Goal: Task Accomplishment & Management: Use online tool/utility

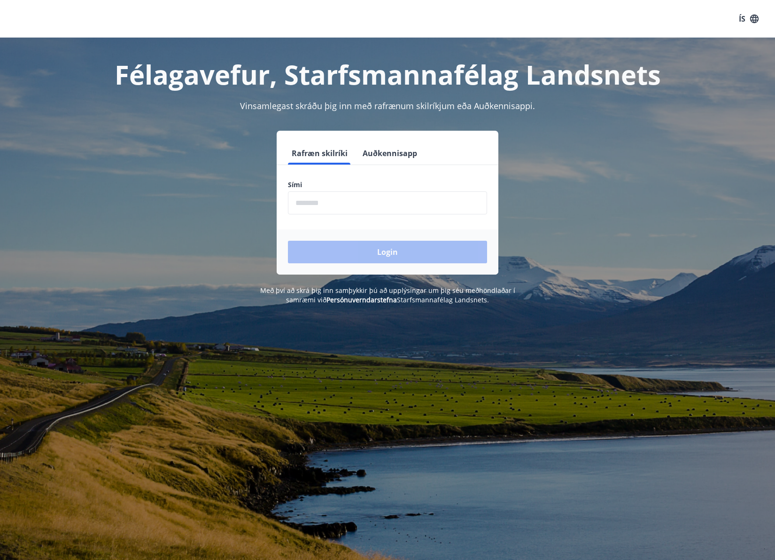
click at [341, 206] on input "phone" at bounding box center [387, 202] width 199 height 23
type input "********"
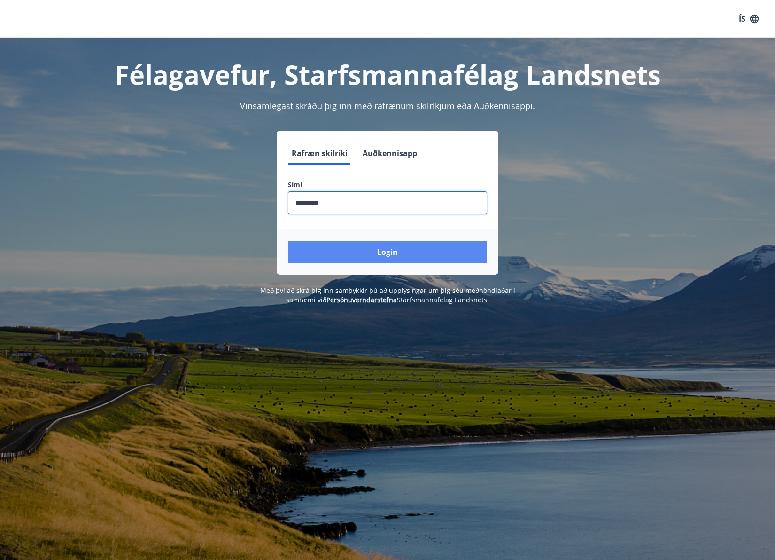
click at [375, 250] on button "Login" at bounding box center [387, 252] width 199 height 23
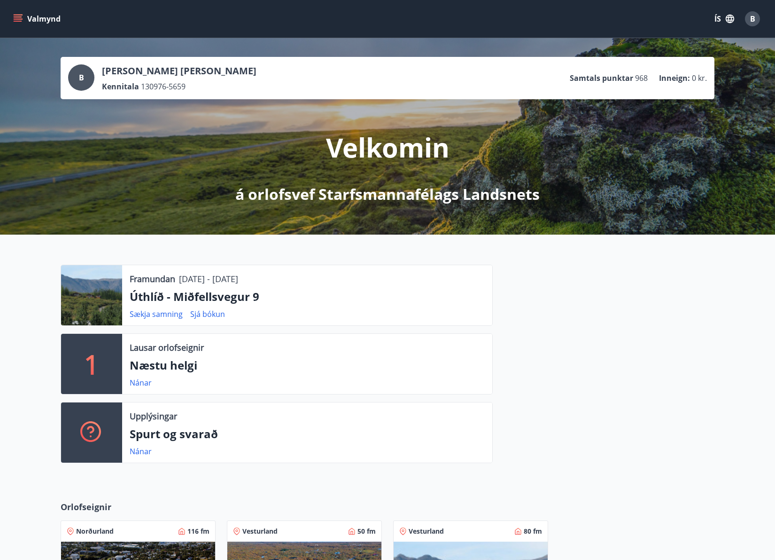
click at [42, 18] on button "Valmynd" at bounding box center [37, 18] width 53 height 17
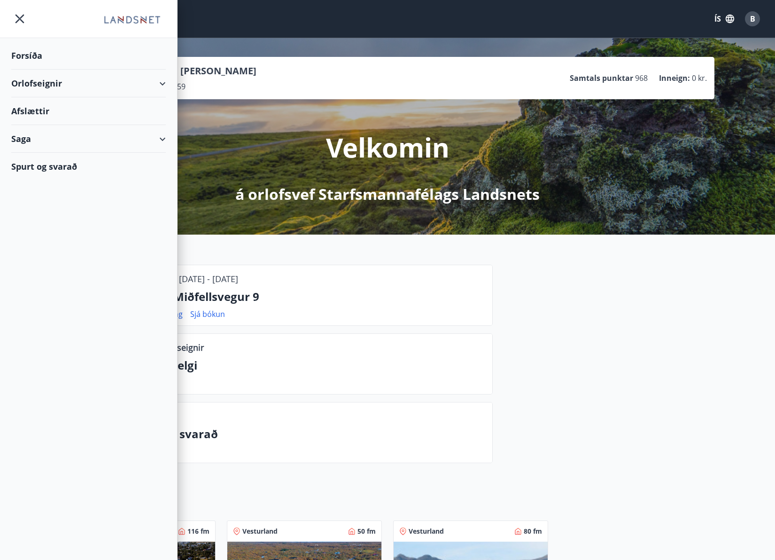
click at [151, 82] on div "Orlofseignir" at bounding box center [88, 84] width 155 height 28
click at [51, 124] on div "Bókunardagatal" at bounding box center [89, 127] width 140 height 20
